Goal: Transaction & Acquisition: Purchase product/service

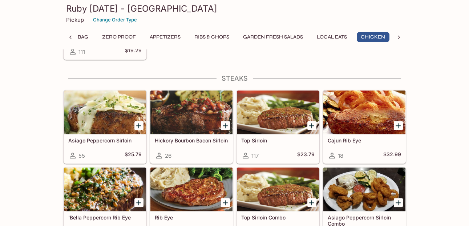
scroll to position [1173, 0]
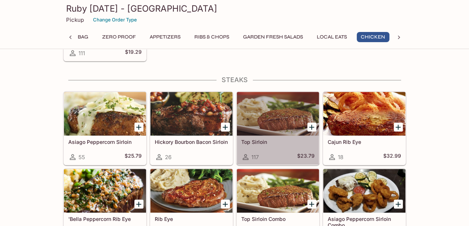
click at [254, 129] on div at bounding box center [278, 114] width 82 height 44
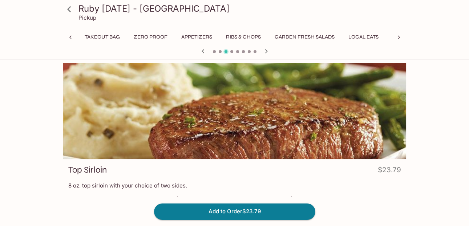
scroll to position [0, 70]
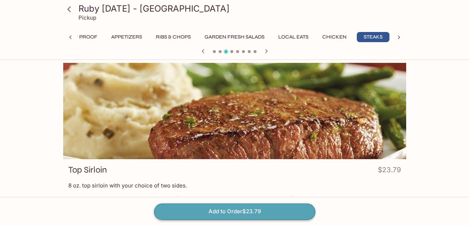
click at [238, 213] on button "Add to Order $23.79" at bounding box center [234, 211] width 161 height 16
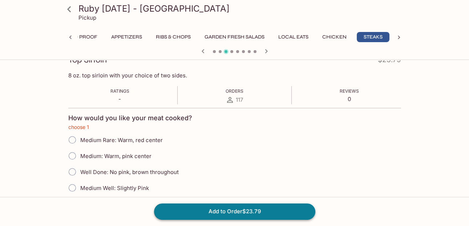
scroll to position [139, 0]
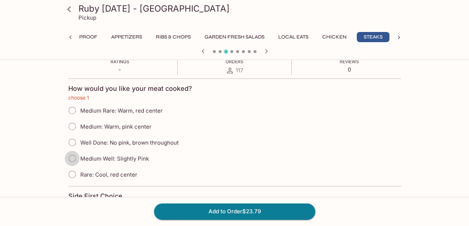
click at [74, 158] on input "Medium Well: Slightly Pink" at bounding box center [72, 158] width 15 height 15
radio input "true"
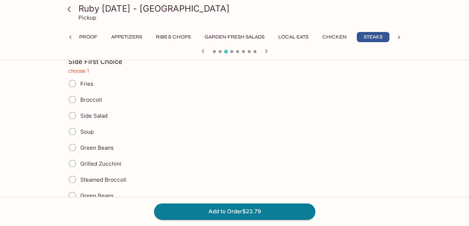
scroll to position [274, 0]
click at [72, 161] on input "Grilled Zucchini" at bounding box center [72, 162] width 15 height 15
radio input "true"
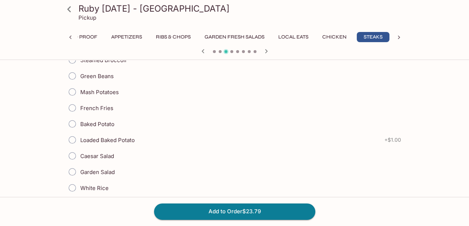
scroll to position [392, 0]
click at [71, 156] on input "Caesar Salad" at bounding box center [72, 156] width 15 height 15
radio input "true"
click at [192, 213] on button "Add to Order $23.79" at bounding box center [234, 211] width 161 height 16
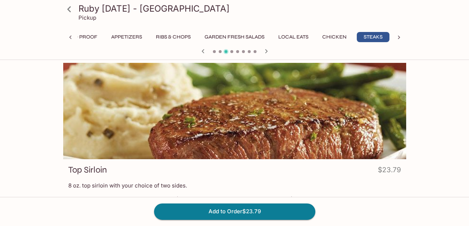
scroll to position [0, 0]
click at [70, 9] on icon at bounding box center [69, 9] width 13 height 13
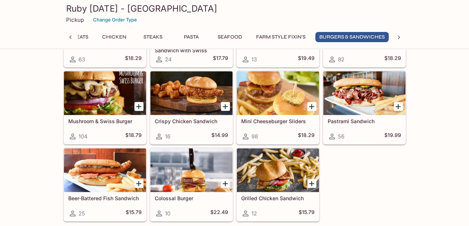
scroll to position [2225, 0]
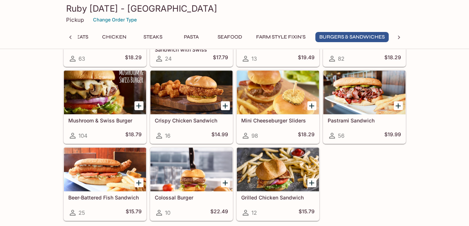
click at [371, 99] on div at bounding box center [364, 92] width 82 height 44
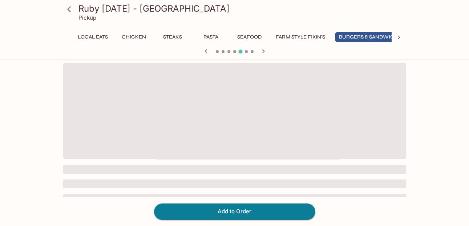
scroll to position [0, 290]
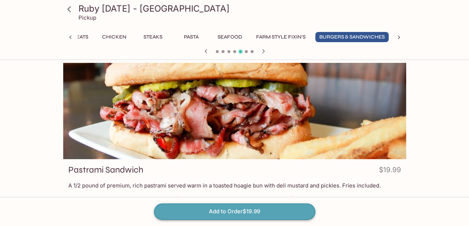
click at [217, 210] on button "Add to Order $19.99" at bounding box center [234, 211] width 161 height 16
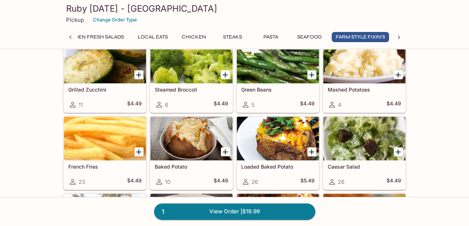
click at [282, 151] on div at bounding box center [278, 138] width 82 height 44
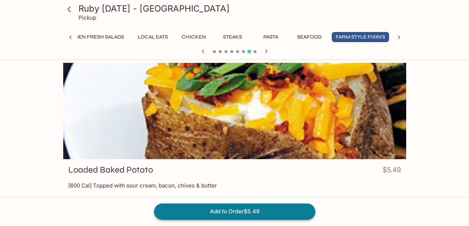
click at [250, 211] on button "Add to Order $5.49" at bounding box center [234, 211] width 161 height 16
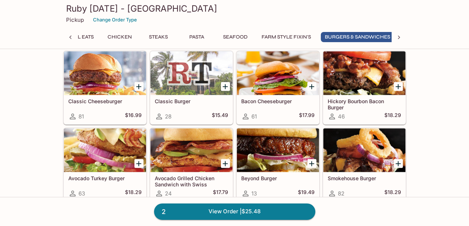
scroll to position [2092, 0]
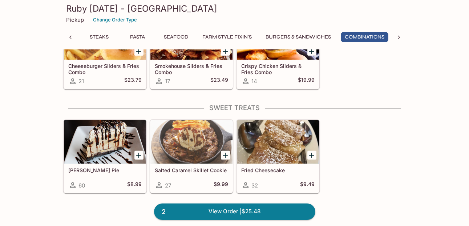
click at [71, 37] on icon at bounding box center [70, 37] width 7 height 7
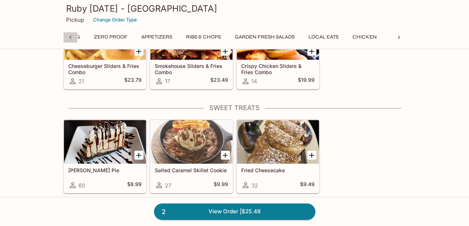
click at [70, 36] on icon at bounding box center [70, 37] width 7 height 7
click at [398, 37] on icon at bounding box center [398, 37] width 7 height 7
click at [399, 37] on icon at bounding box center [398, 37] width 7 height 7
click at [70, 36] on icon at bounding box center [70, 38] width 2 height 4
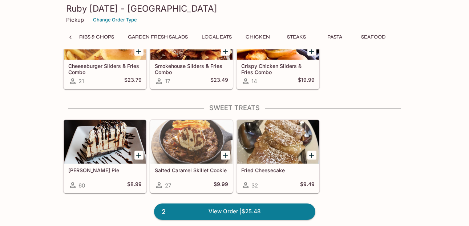
scroll to position [0, 92]
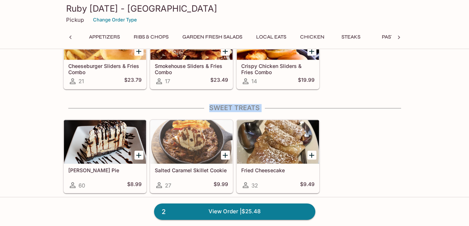
drag, startPoint x: 163, startPoint y: 143, endPoint x: 168, endPoint y: 157, distance: 15.3
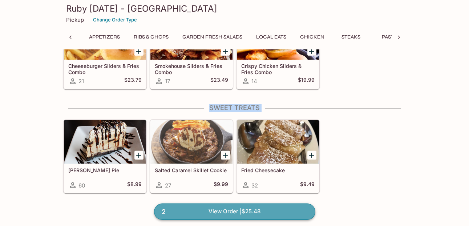
click at [223, 212] on link "2 View Order | $25.48" at bounding box center [234, 211] width 161 height 16
